Goal: Task Accomplishment & Management: Use online tool/utility

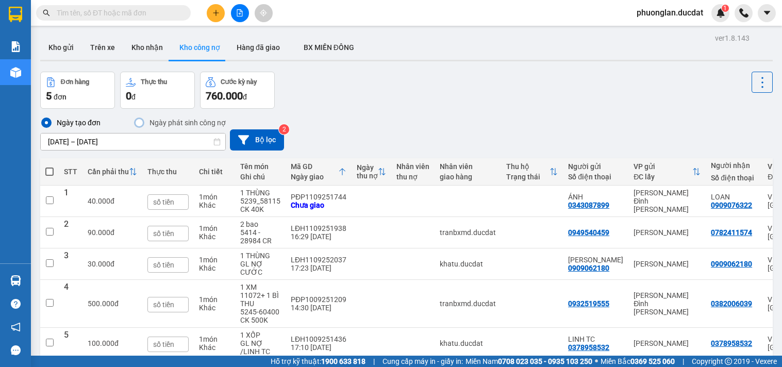
click at [179, 14] on span at bounding box center [113, 12] width 155 height 15
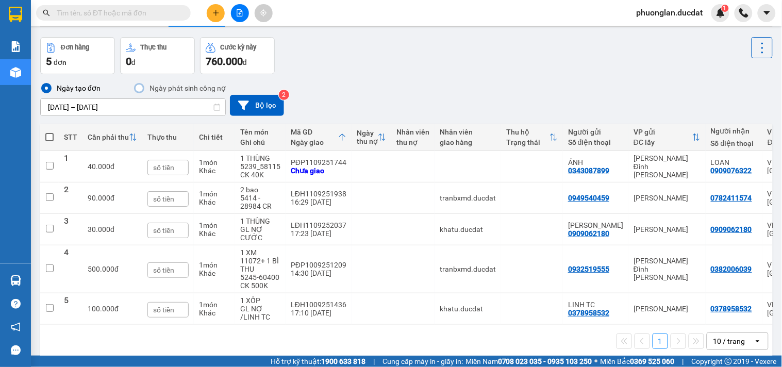
click at [163, 12] on input "text" at bounding box center [118, 12] width 122 height 11
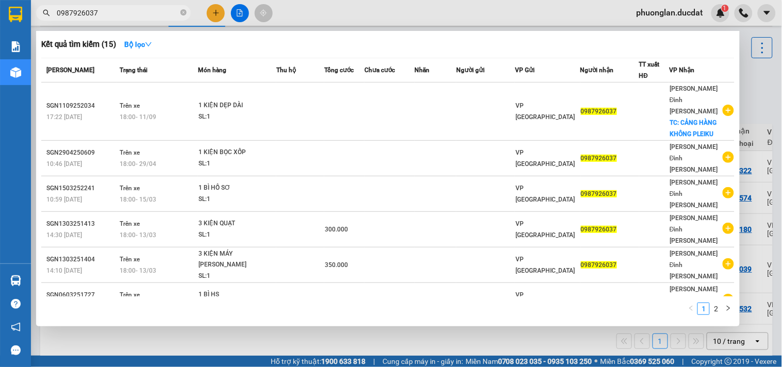
type input "0987926037"
click at [747, 90] on div at bounding box center [391, 183] width 782 height 367
click at [183, 12] on icon "close-circle" at bounding box center [183, 12] width 6 height 6
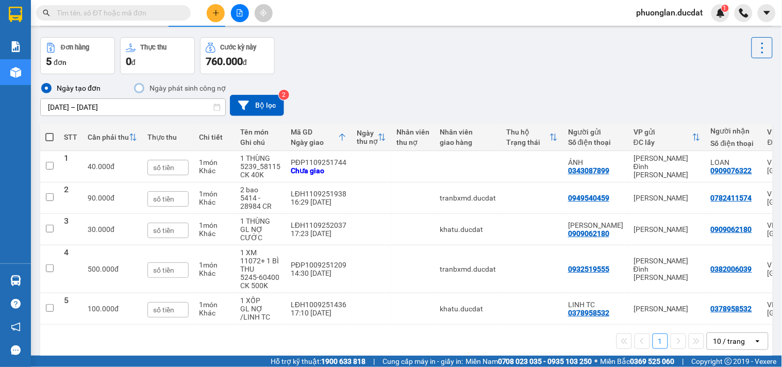
click at [134, 18] on input "text" at bounding box center [118, 12] width 122 height 11
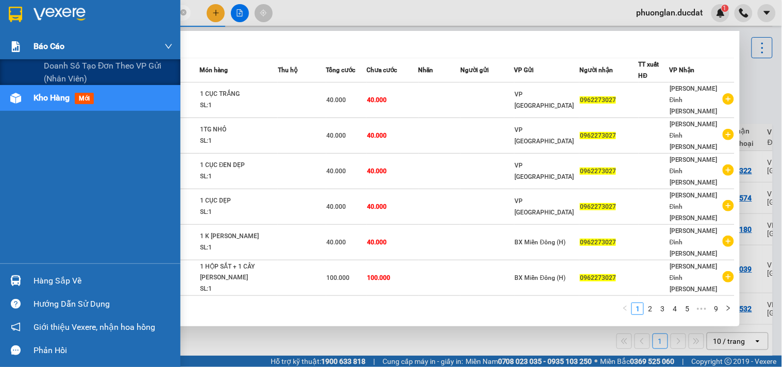
drag, startPoint x: 112, startPoint y: 13, endPoint x: 0, endPoint y: 40, distance: 114.9
click at [0, 40] on section "Kết quả [PERSON_NAME] ( 90 ) Bộ lọc Mã ĐH Trạng thái Món hàng Thu hộ Tổng [PERS…" at bounding box center [391, 183] width 782 height 367
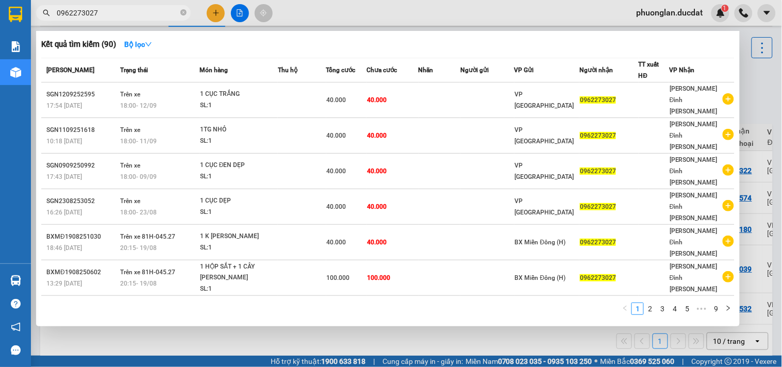
type input "0962273027"
click at [184, 14] on icon "close-circle" at bounding box center [183, 12] width 6 height 6
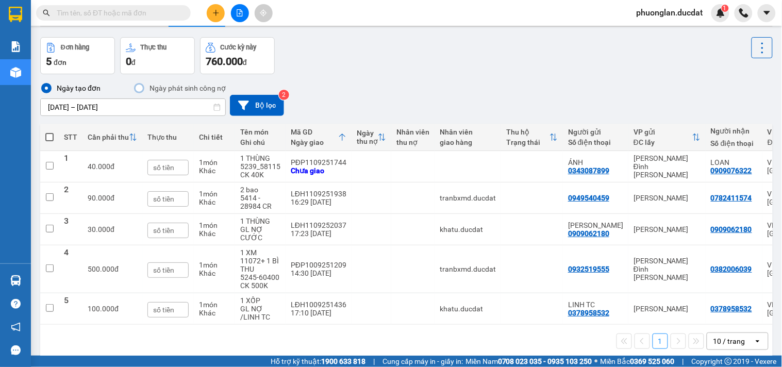
click at [155, 12] on input "text" at bounding box center [118, 12] width 122 height 11
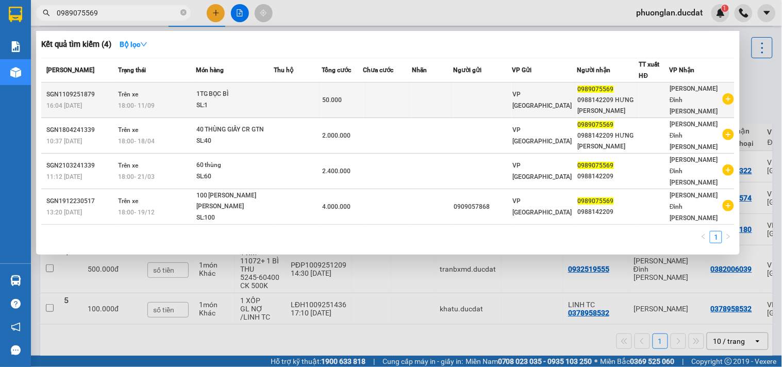
type input "0989075569"
click at [496, 109] on td at bounding box center [483, 100] width 59 height 36
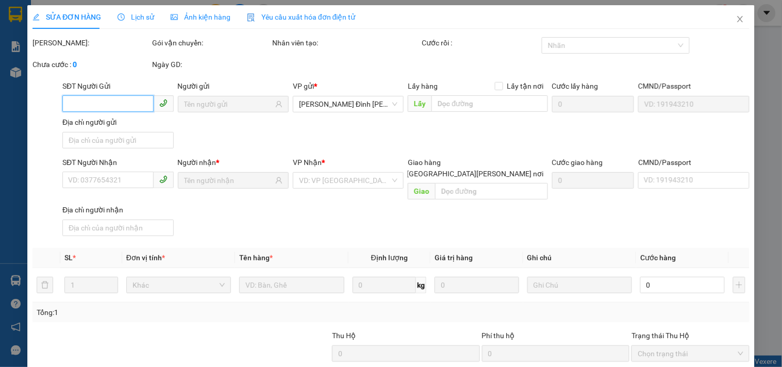
type input "0989075569"
type input "0988142209 HƯNG [PERSON_NAME]"
type input "50.000"
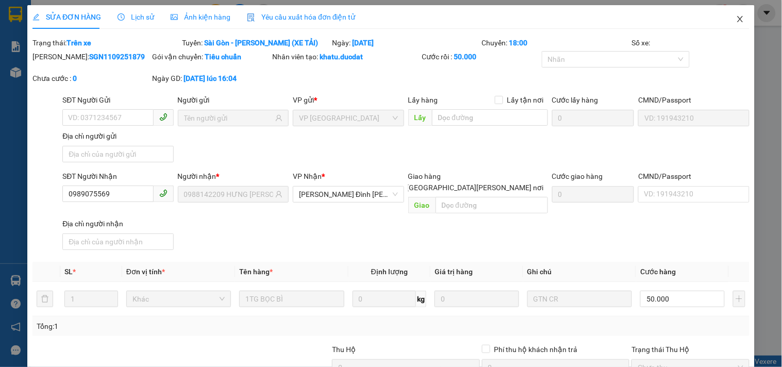
click at [738, 19] on span "Close" at bounding box center [740, 19] width 29 height 29
